Goal: Information Seeking & Learning: Learn about a topic

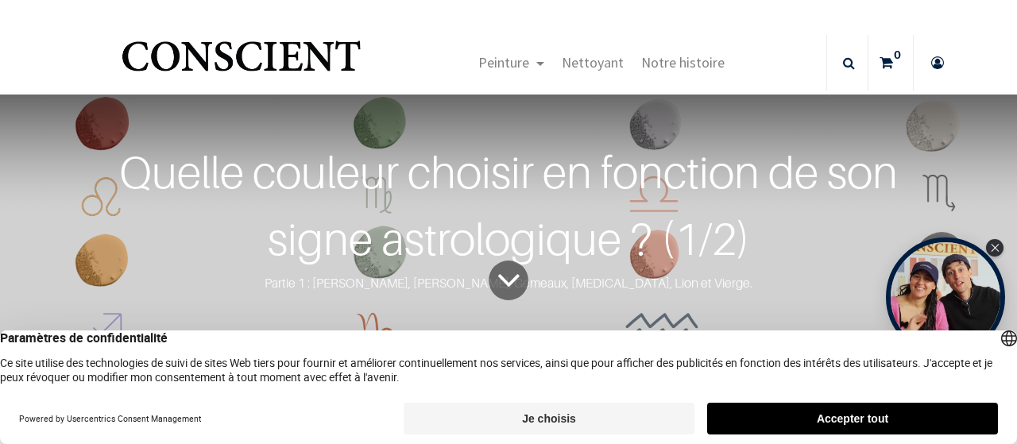
click at [837, 417] on button "Accepter tout" at bounding box center [852, 419] width 291 height 32
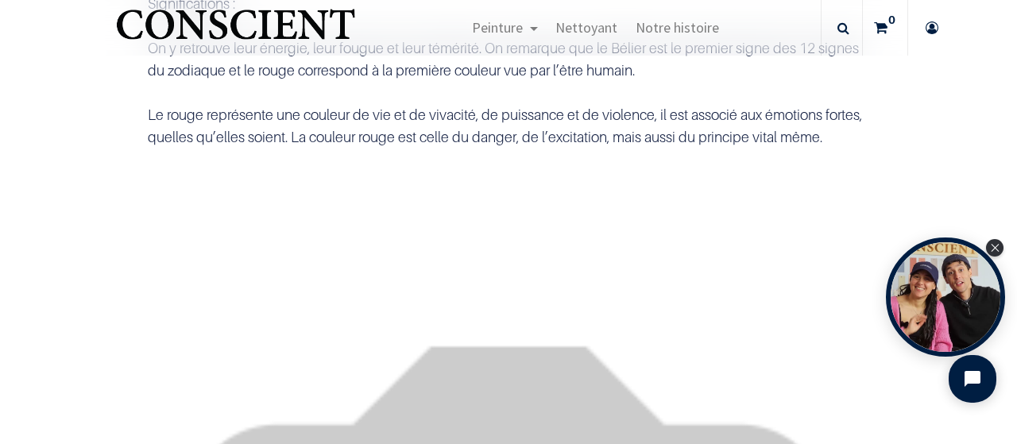
scroll to position [1112, 0]
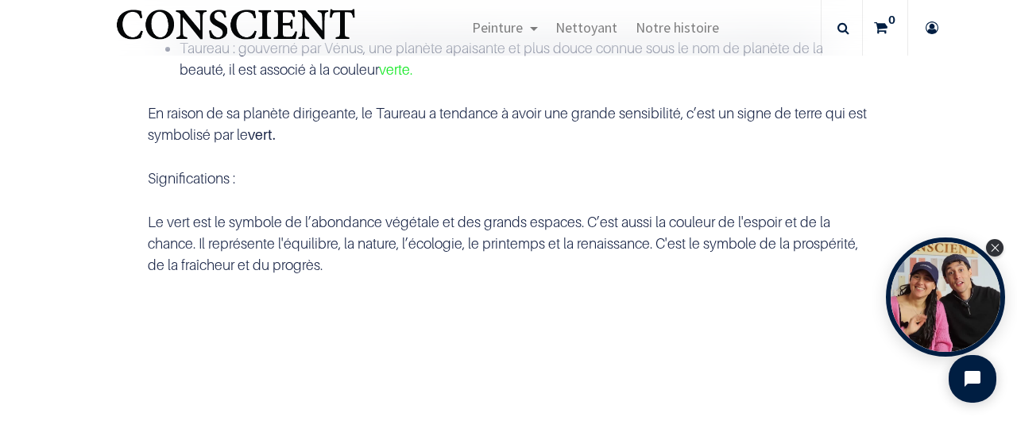
scroll to position [1748, 0]
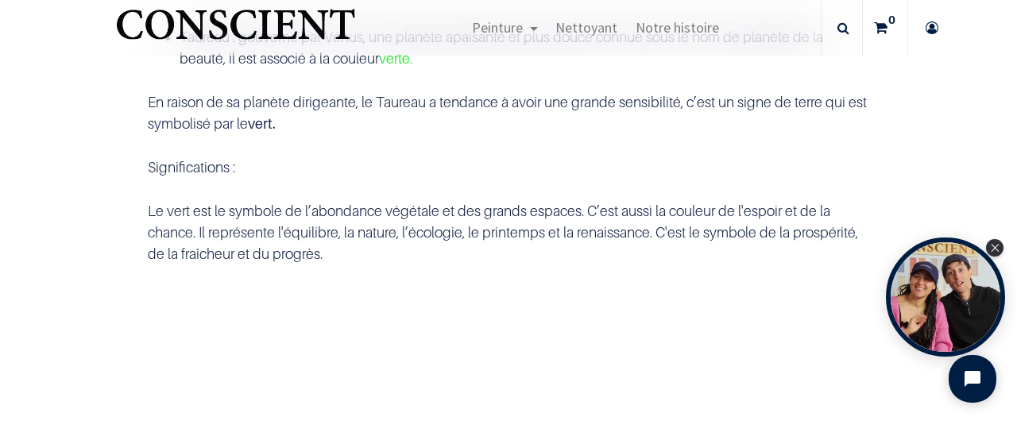
drag, startPoint x: 178, startPoint y: 314, endPoint x: 548, endPoint y: 319, distance: 370.2
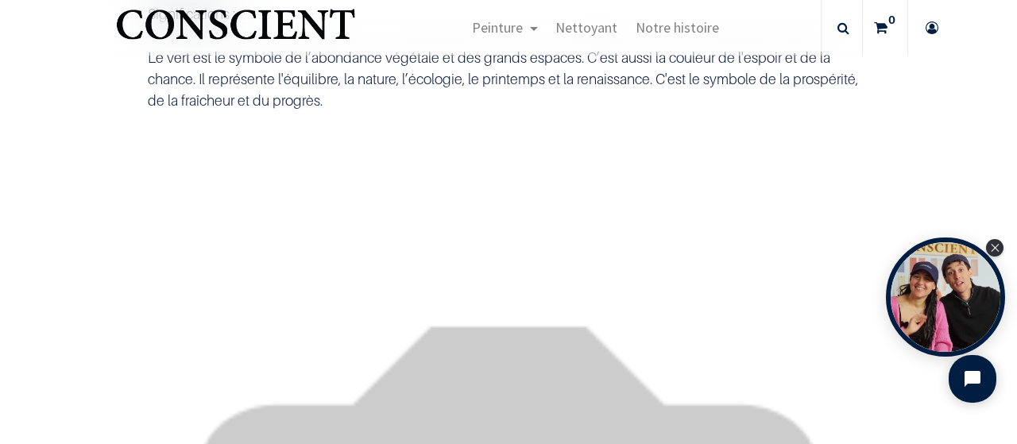
scroll to position [1906, 0]
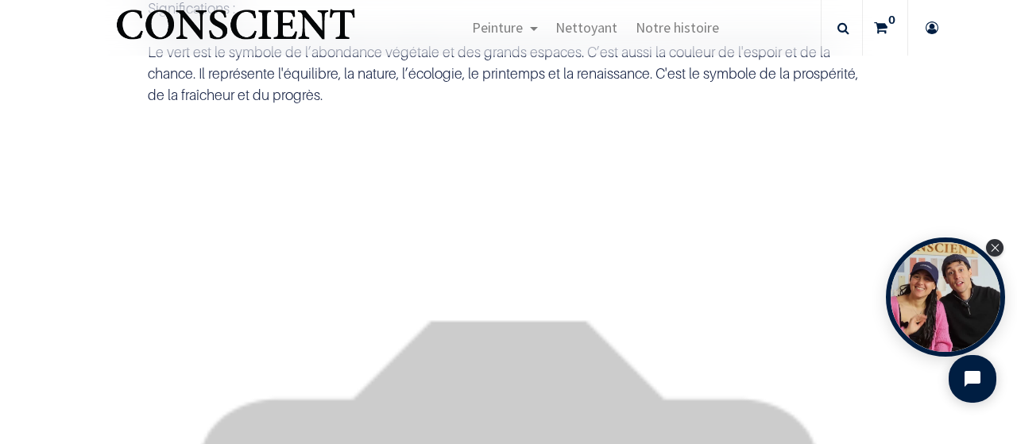
drag, startPoint x: 419, startPoint y: 247, endPoint x: 754, endPoint y: 255, distance: 334.5
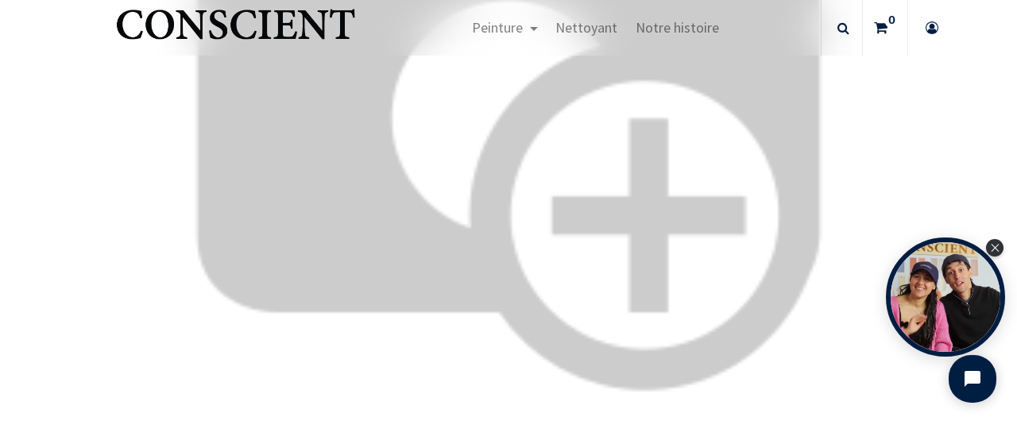
scroll to position [2383, 0]
drag, startPoint x: 281, startPoint y: 342, endPoint x: 670, endPoint y: 342, distance: 389.2
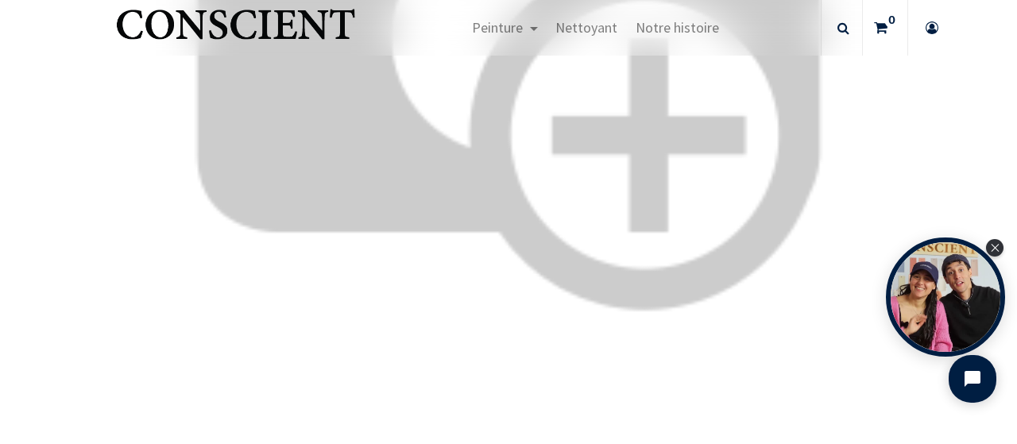
drag, startPoint x: 407, startPoint y: 267, endPoint x: 637, endPoint y: 315, distance: 234.5
drag, startPoint x: 612, startPoint y: 203, endPoint x: 765, endPoint y: 211, distance: 153.5
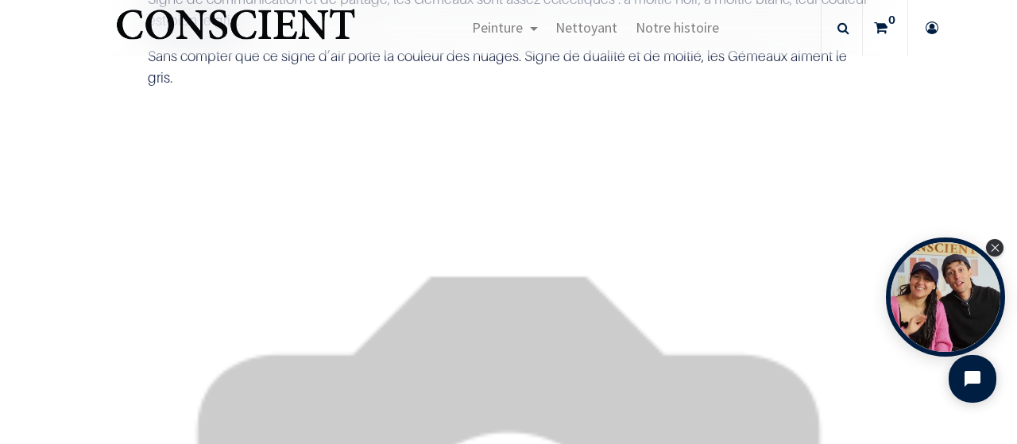
scroll to position [3098, 0]
drag, startPoint x: 277, startPoint y: 258, endPoint x: 775, endPoint y: 257, distance: 498.1
drag, startPoint x: 198, startPoint y: 320, endPoint x: 568, endPoint y: 350, distance: 371.3
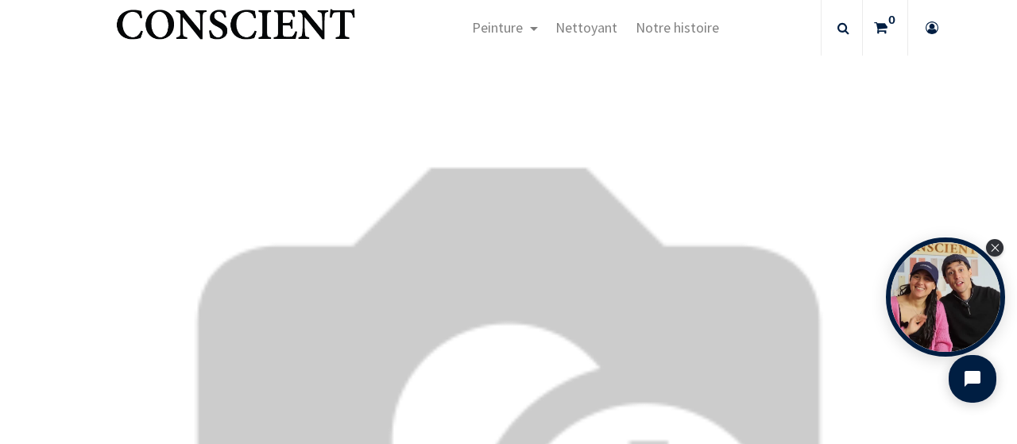
scroll to position [3257, 0]
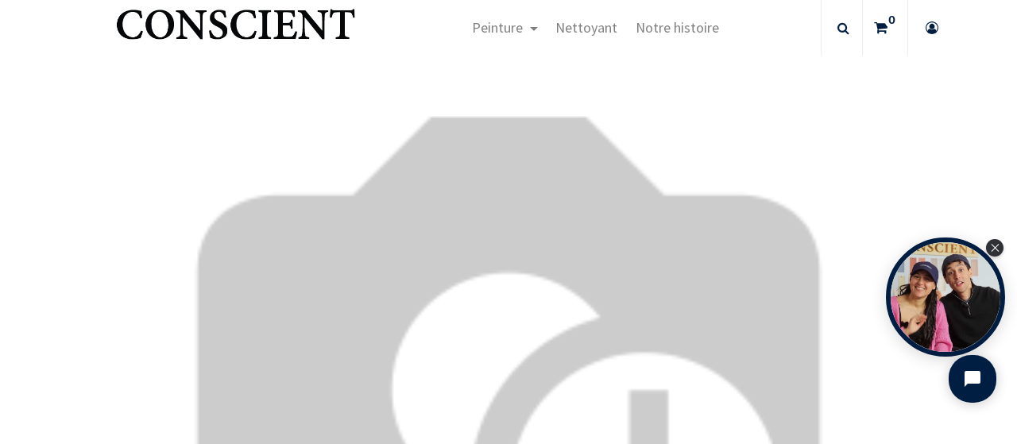
drag, startPoint x: 233, startPoint y: 276, endPoint x: 354, endPoint y: 289, distance: 122.2
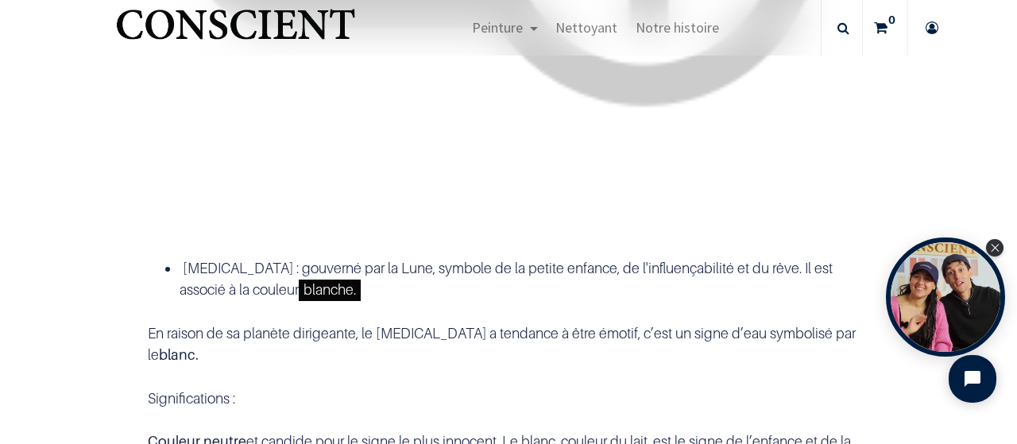
scroll to position [3416, 0]
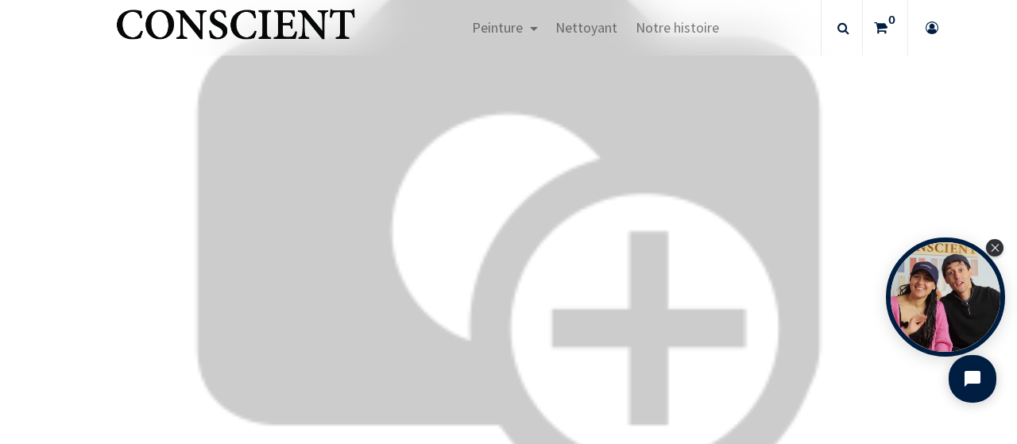
drag, startPoint x: 412, startPoint y: 201, endPoint x: 516, endPoint y: 222, distance: 106.2
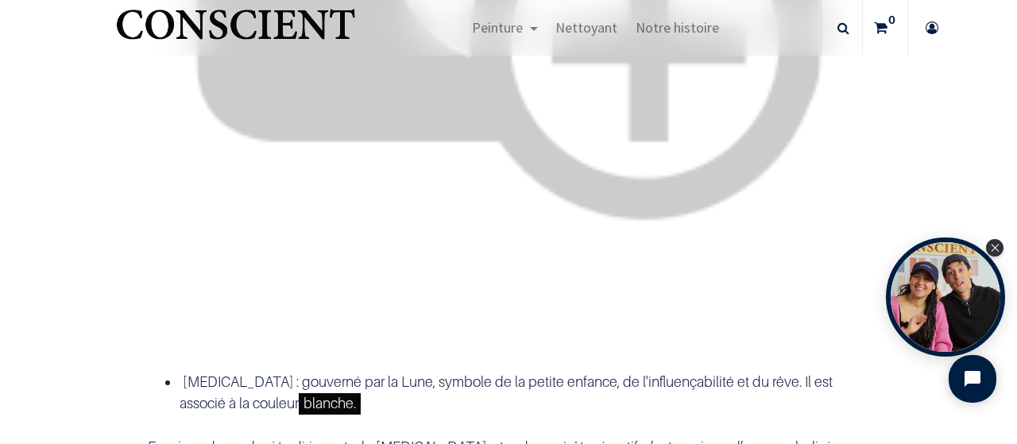
scroll to position [3813, 0]
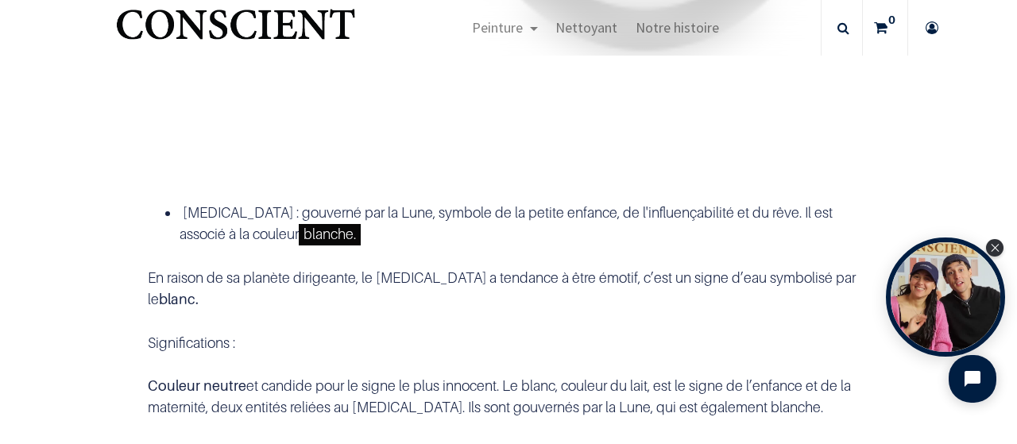
scroll to position [3892, 0]
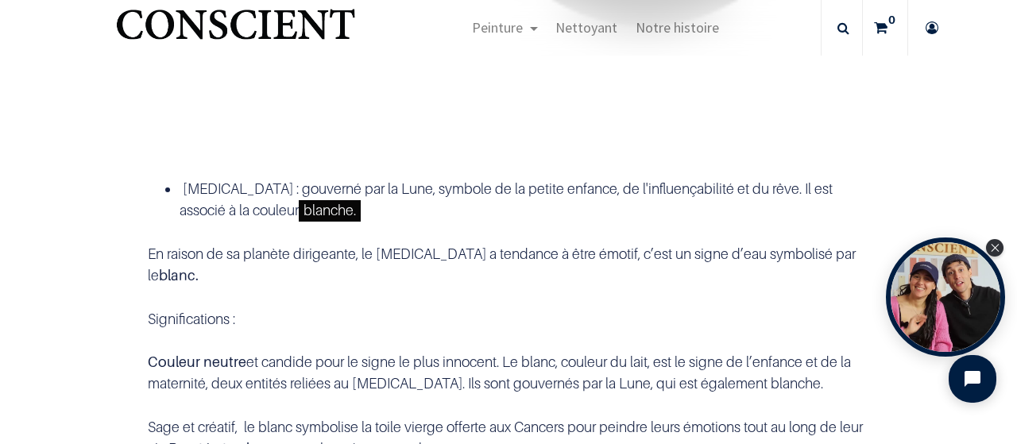
drag, startPoint x: 209, startPoint y: 219, endPoint x: 721, endPoint y: 219, distance: 512.3
drag, startPoint x: 180, startPoint y: 218, endPoint x: 601, endPoint y: 258, distance: 422.9
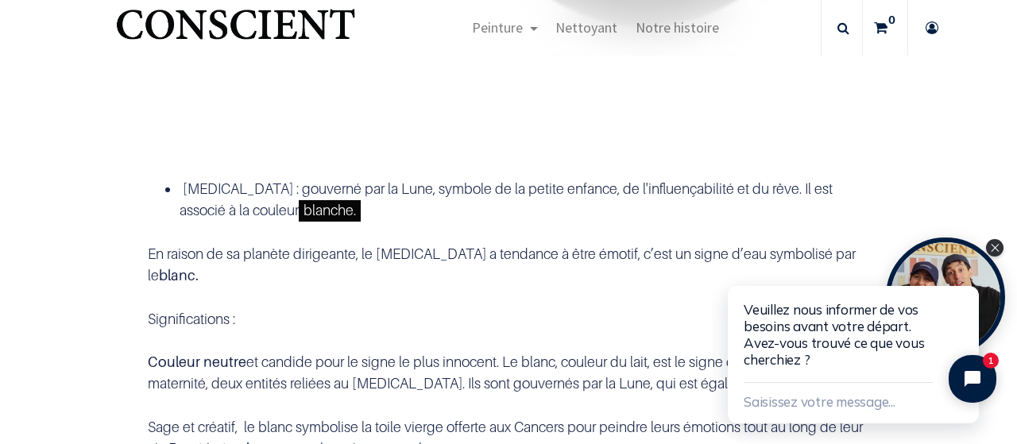
drag, startPoint x: 202, startPoint y: 246, endPoint x: 278, endPoint y: 251, distance: 76.4
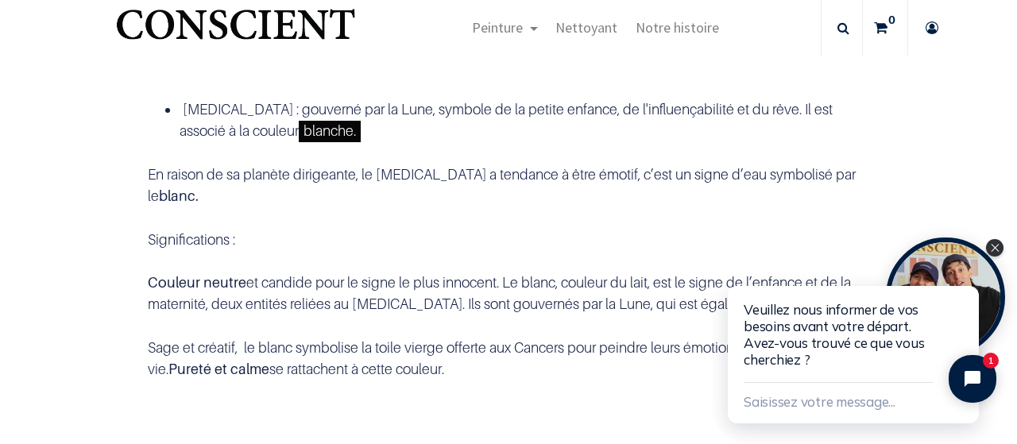
scroll to position [4051, 0]
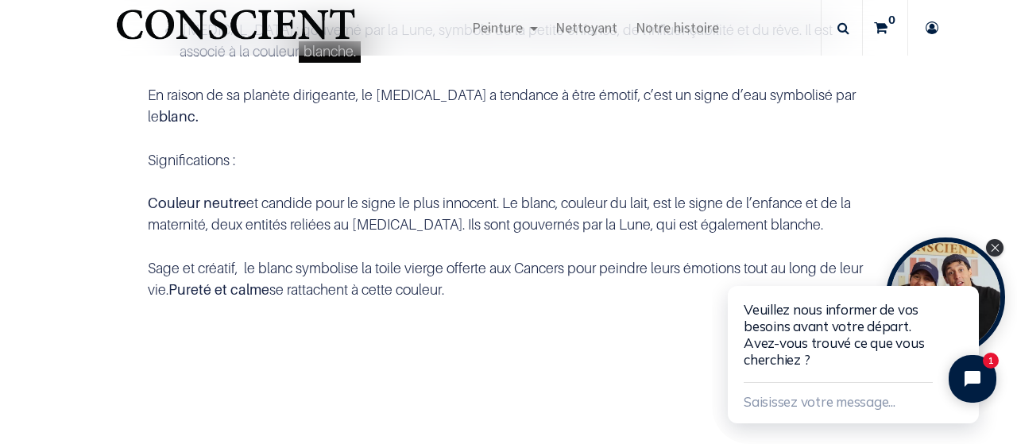
drag, startPoint x: 334, startPoint y: 173, endPoint x: 489, endPoint y: 176, distance: 154.9
drag, startPoint x: 257, startPoint y: 234, endPoint x: 686, endPoint y: 243, distance: 428.2
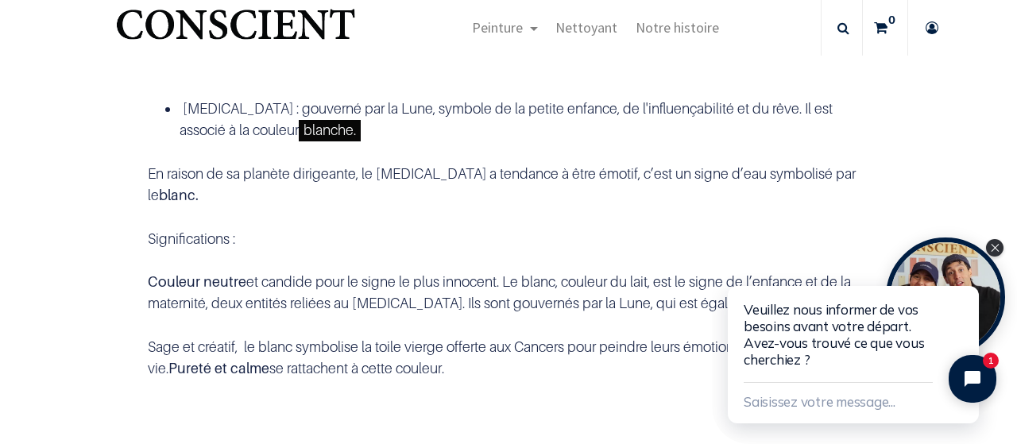
scroll to position [3733, 0]
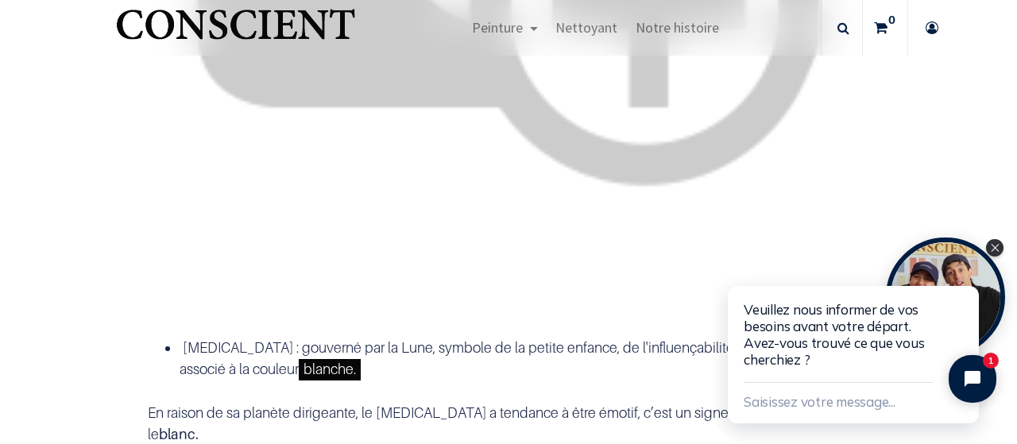
drag, startPoint x: 1014, startPoint y: 288, endPoint x: 1016, endPoint y: 79, distance: 208.1
click at [1016, 234] on html "Veuillez nous informer de vos besoins avant votre départ. Avez-vous trouvé ce q…" at bounding box center [864, 339] width 305 height 210
drag, startPoint x: 1012, startPoint y: 285, endPoint x: 1016, endPoint y: 126, distance: 159.7
click at [1016, 234] on html "Veuillez nous informer de vos besoins avant votre départ. Avez-vous trouvé ce q…" at bounding box center [864, 339] width 305 height 210
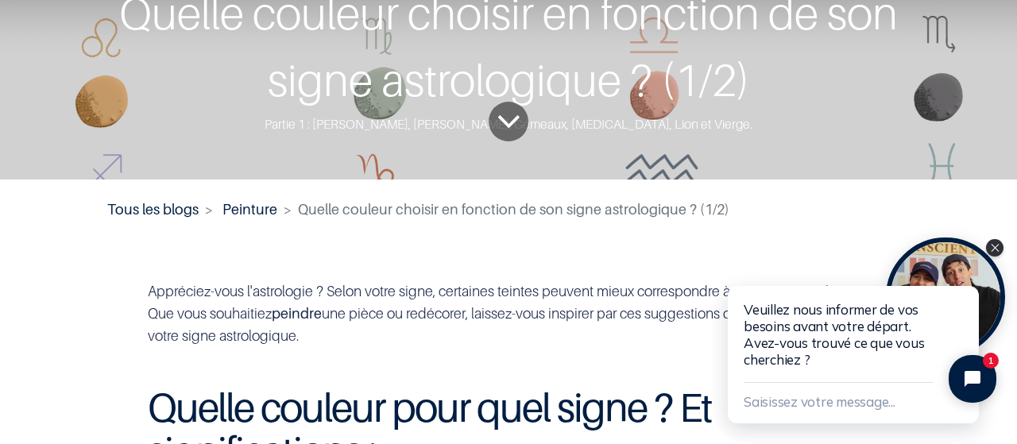
scroll to position [0, 0]
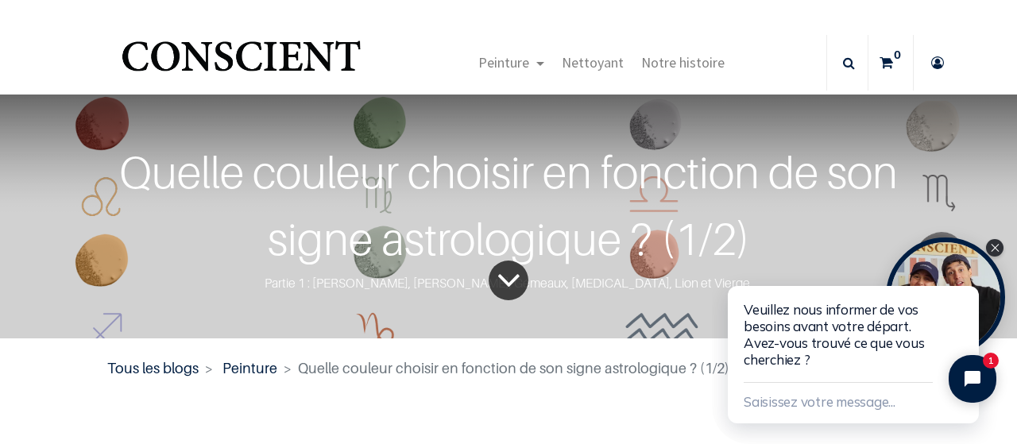
click at [508, 284] on icon "To blog content" at bounding box center [508, 280] width 25 height 65
drag, startPoint x: 694, startPoint y: 154, endPoint x: 691, endPoint y: 164, distance: 10.0
click at [691, 164] on div "Quelle couleur choisir en fonction de son signe astrologique ? (1/2)" at bounding box center [508, 205] width 891 height 133
click at [682, 188] on div "Quelle couleur choisir en fonction de son signe astrologique ? (1/2)" at bounding box center [508, 205] width 891 height 133
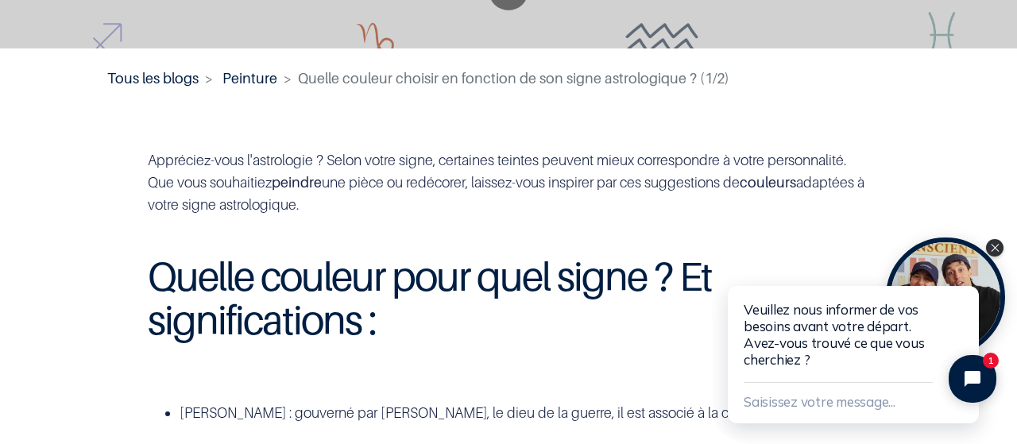
scroll to position [159, 0]
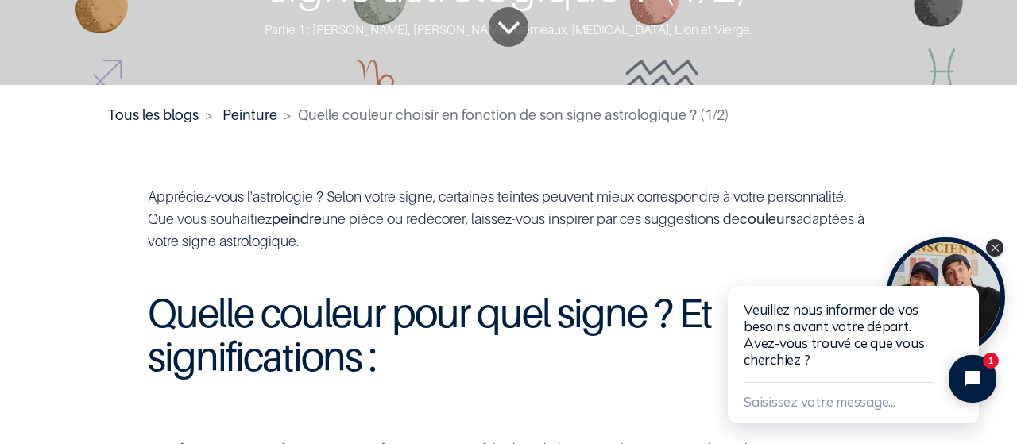
click at [718, 112] on span "Quelle couleur choisir en fonction de son signe astrologique ? (1/2)" at bounding box center [513, 114] width 431 height 17
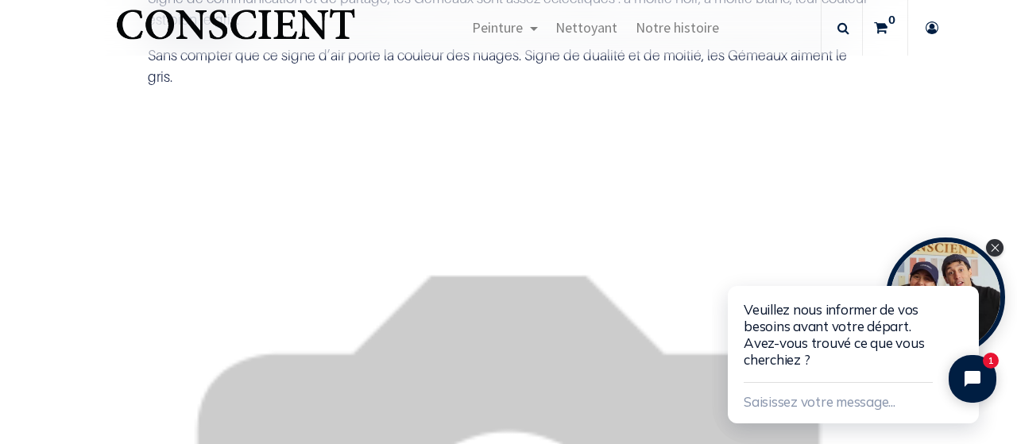
scroll to position [3733, 0]
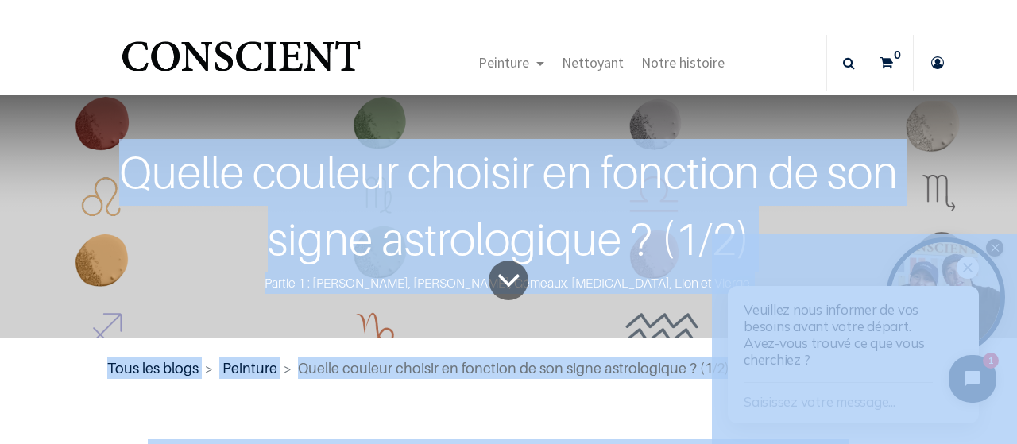
drag, startPoint x: 839, startPoint y: 399, endPoint x: 741, endPoint y: 265, distance: 166.0
click at [496, 280] on icon "To blog content" at bounding box center [508, 280] width 25 height 65
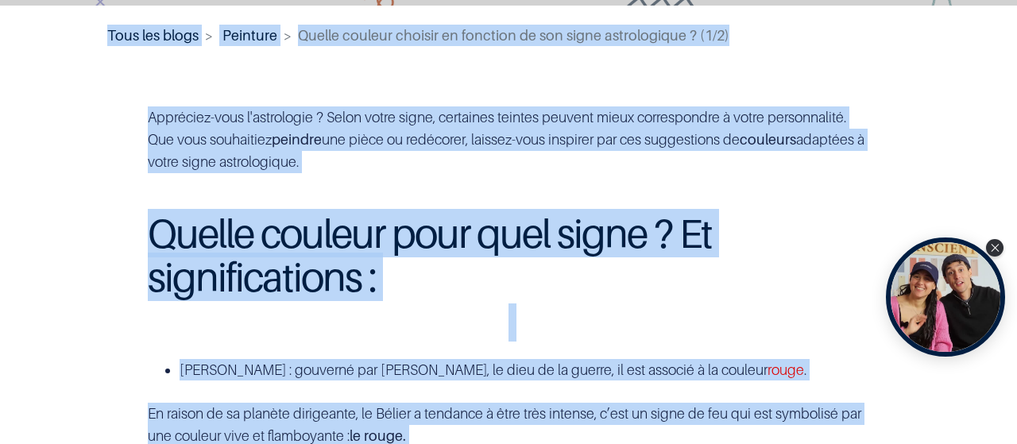
click at [316, 288] on h1 "Quelle couleur pour quel signe ? Et significations :" at bounding box center [509, 254] width 722 height 87
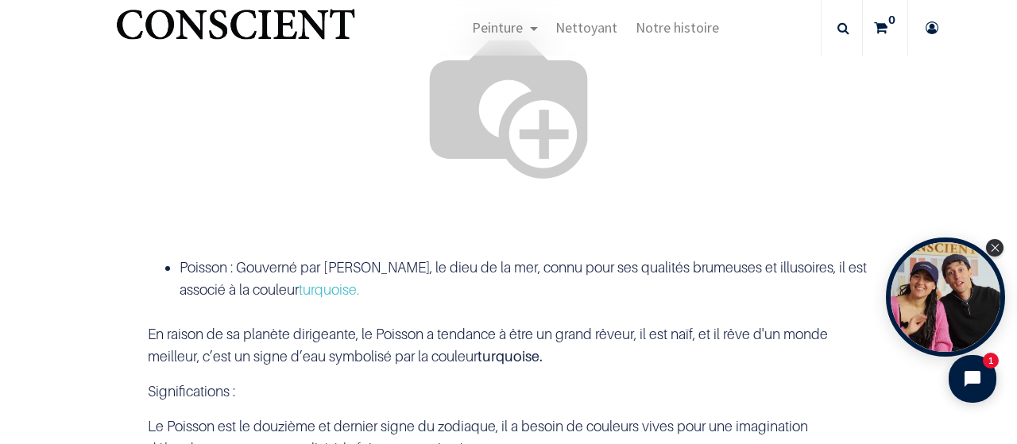
scroll to position [3257, 0]
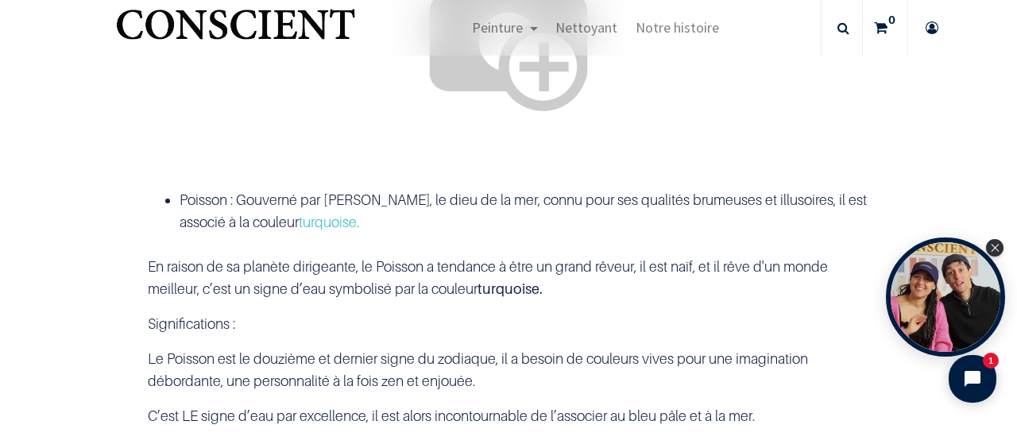
drag, startPoint x: 493, startPoint y: 253, endPoint x: 798, endPoint y: 261, distance: 305.1
drag, startPoint x: 199, startPoint y: 274, endPoint x: 565, endPoint y: 273, distance: 366.2
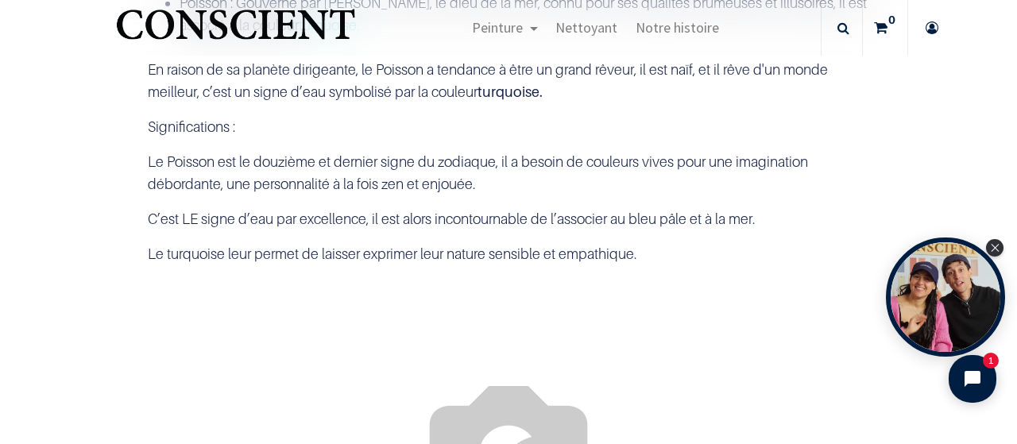
scroll to position [3733, 0]
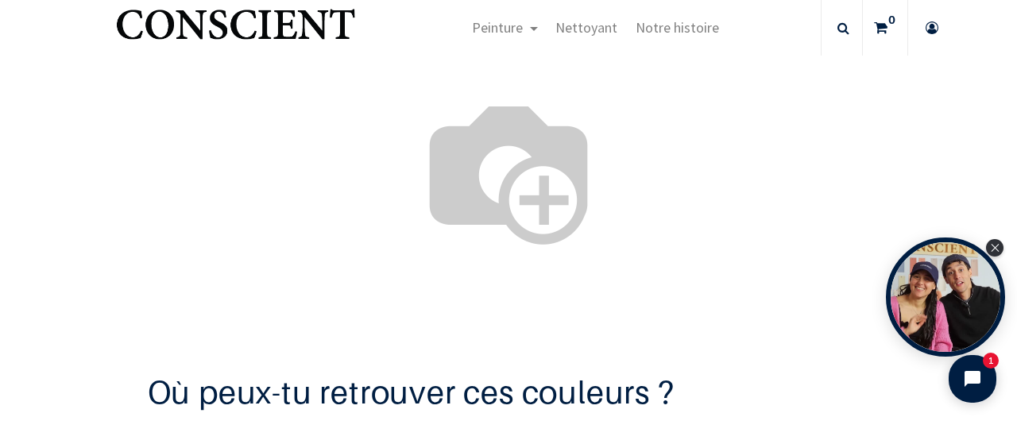
drag, startPoint x: 199, startPoint y: 270, endPoint x: 502, endPoint y: 284, distance: 302.9
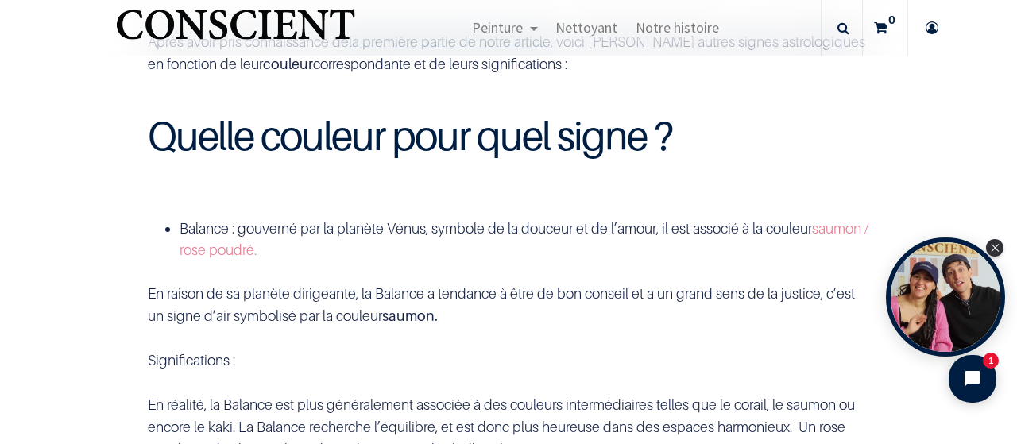
scroll to position [318, 0]
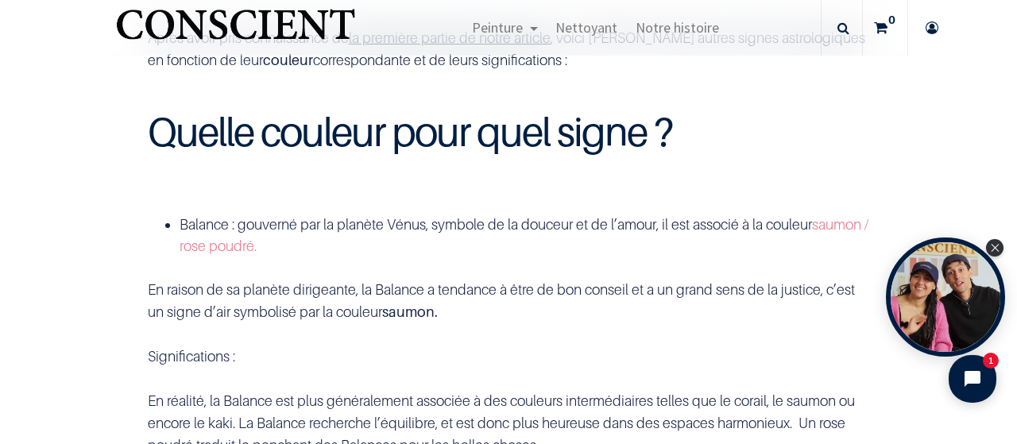
click at [492, 344] on div "Significations :" at bounding box center [509, 345] width 722 height 44
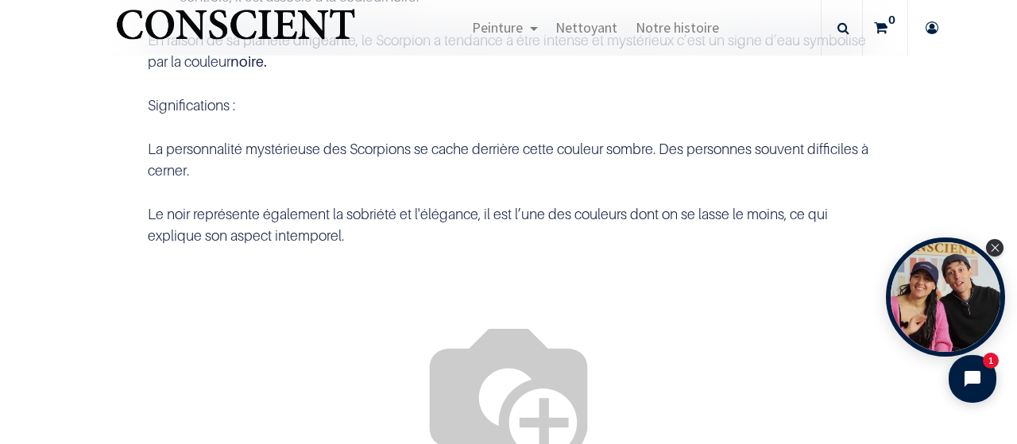
scroll to position [1033, 0]
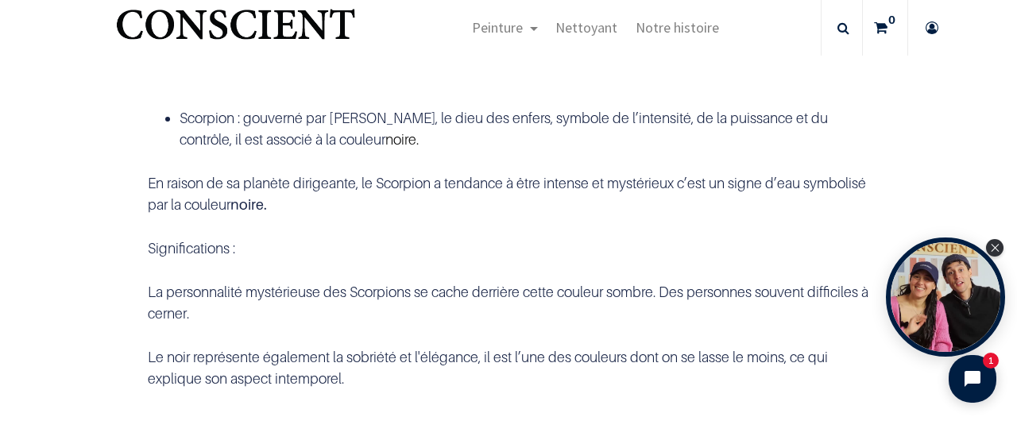
click at [505, 333] on div "Scorpion : gouverné par Pluton, le dieu des enfers, symbole de l’intensité, de …" at bounding box center [509, 248] width 746 height 370
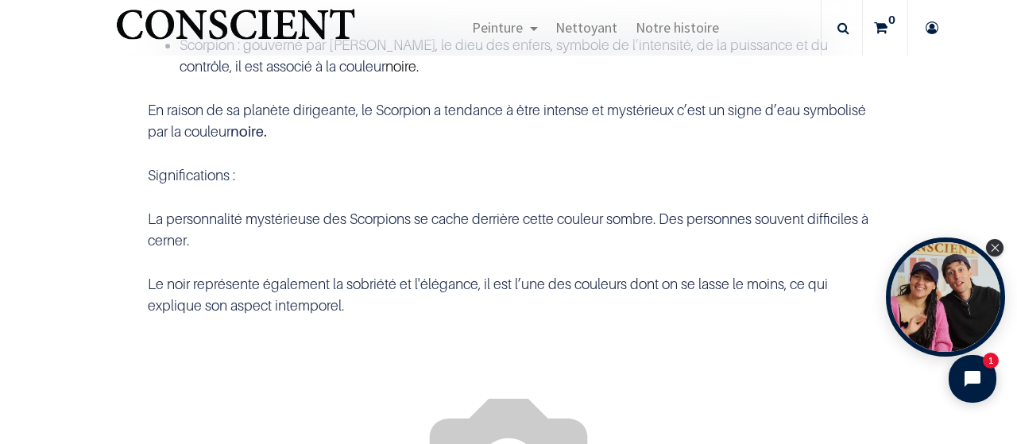
scroll to position [1192, 0]
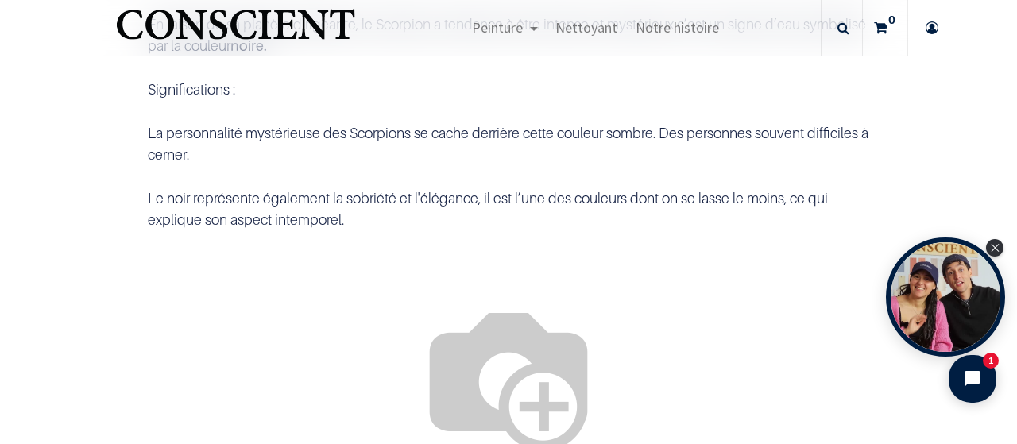
drag, startPoint x: 139, startPoint y: 261, endPoint x: 207, endPoint y: 268, distance: 68.6
click at [207, 268] on div "Scorpion : gouverné par Pluton, le dieu des enfers, symbole de l’intensité, de …" at bounding box center [509, 89] width 746 height 370
click at [200, 230] on p "Le noir représente également la sobriété et l'élégance, il est l’une des couleu…" at bounding box center [509, 208] width 722 height 43
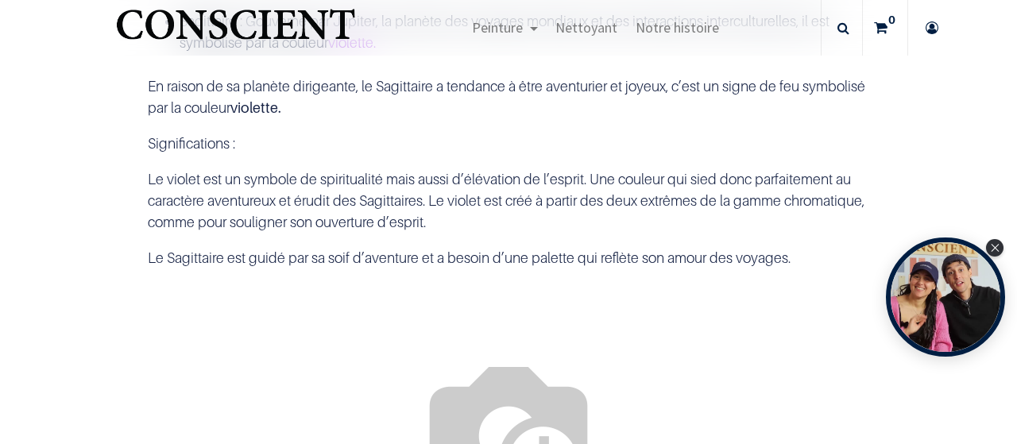
scroll to position [1827, 0]
